Goal: Communication & Community: Answer question/provide support

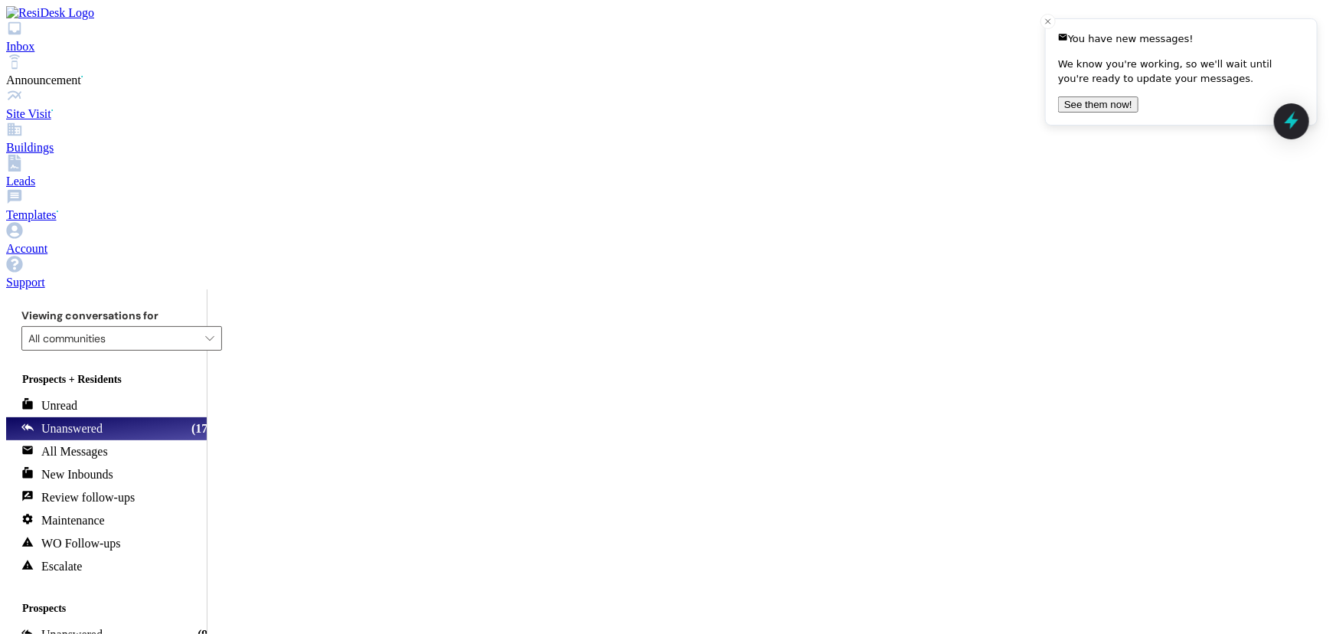
scroll to position [13386, 0]
paste textarea "this is [PERSON_NAME] with Nauvoo House! We wanted to reach out and see if you …"
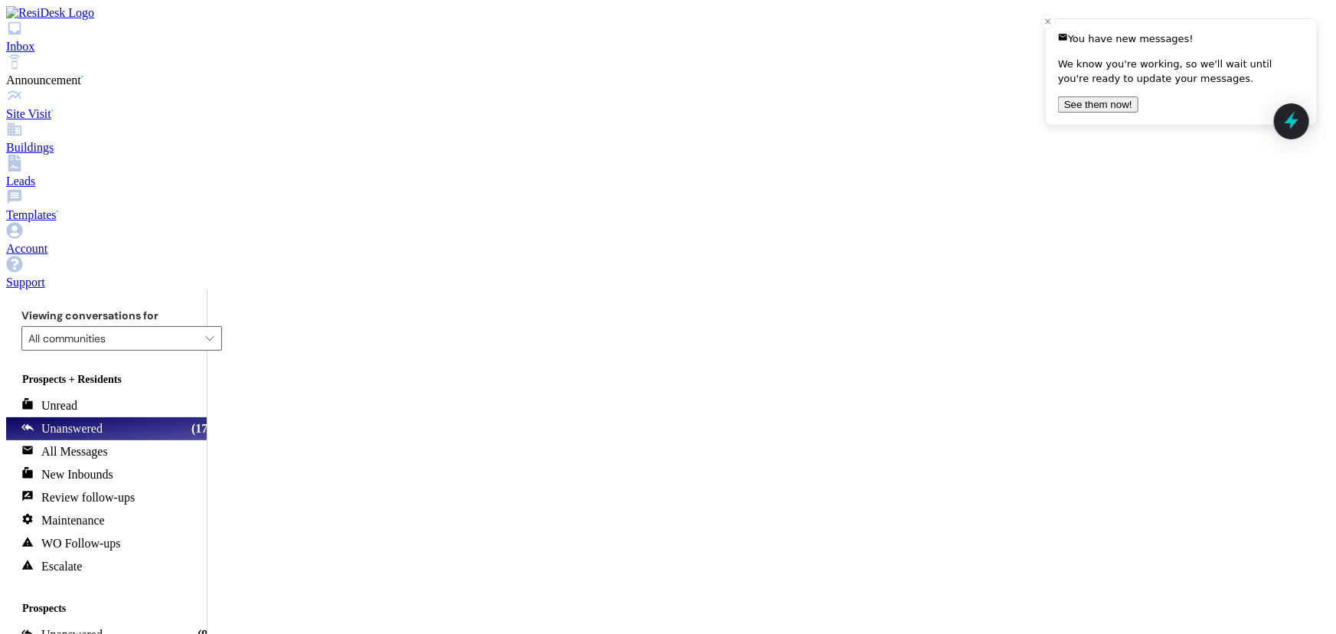
drag, startPoint x: 634, startPoint y: 610, endPoint x: 397, endPoint y: 570, distance: 240.8
type textarea "Hey there! This is [PERSON_NAME] with Nauvoo House! We wanted to reach out and …"
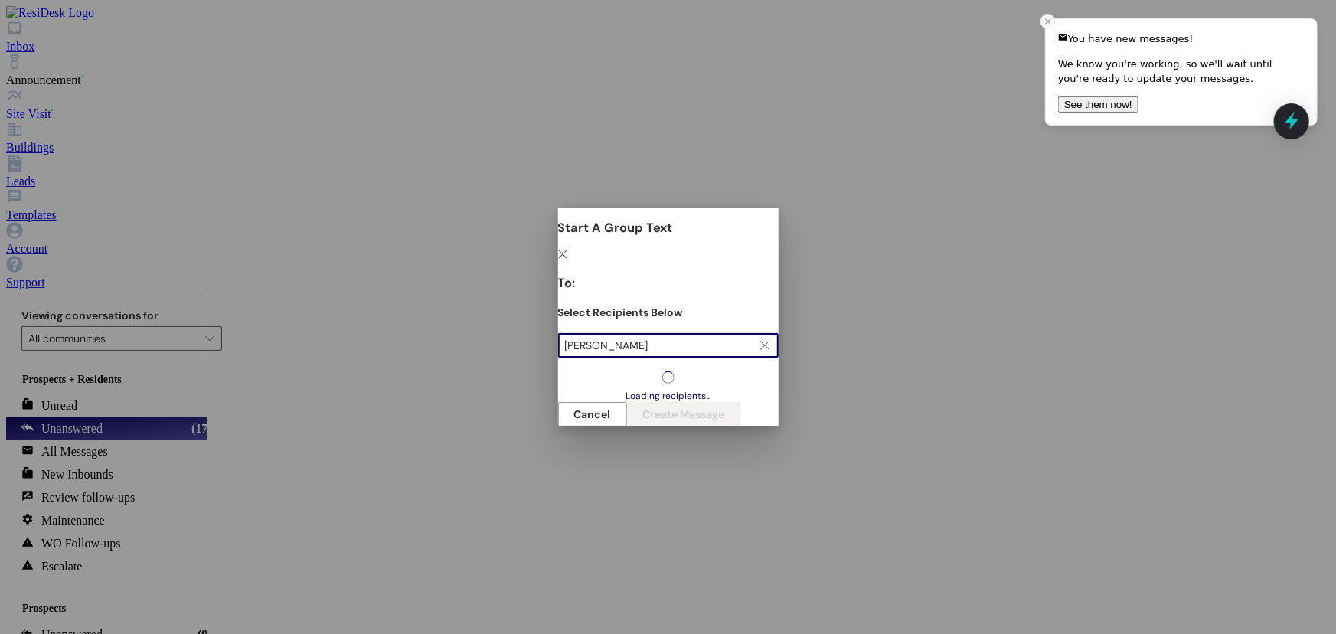
type input "[PERSON_NAME]"
drag, startPoint x: 1044, startPoint y: 18, endPoint x: 1031, endPoint y: 18, distance: 13.0
click at [1044, 18] on icon "Close toast" at bounding box center [1048, 21] width 9 height 9
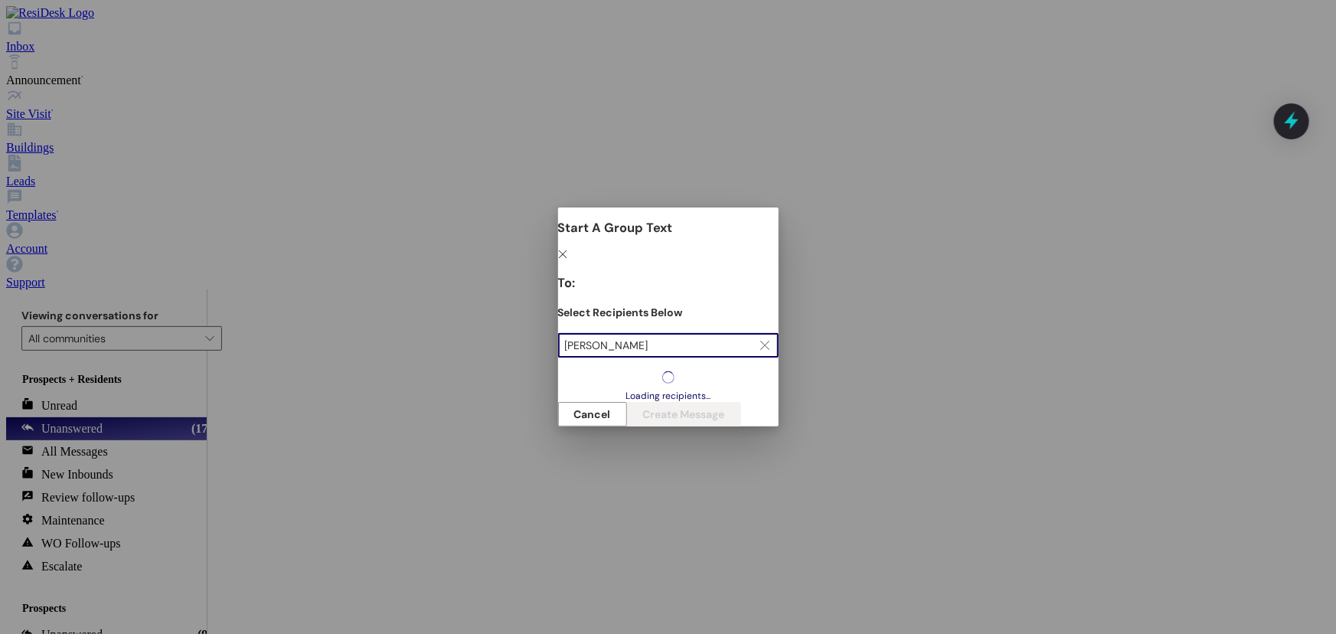
click at [569, 249] on icon "" at bounding box center [563, 254] width 11 height 11
